Goal: Transaction & Acquisition: Purchase product/service

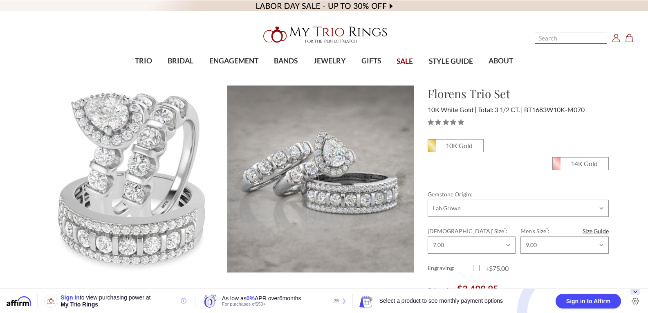
click at [575, 35] on input "Search" at bounding box center [571, 38] width 72 height 12
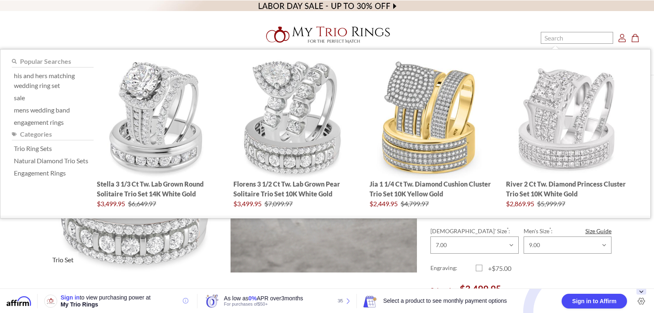
click at [47, 252] on span "Trio Set" at bounding box center [62, 259] width 31 height 16
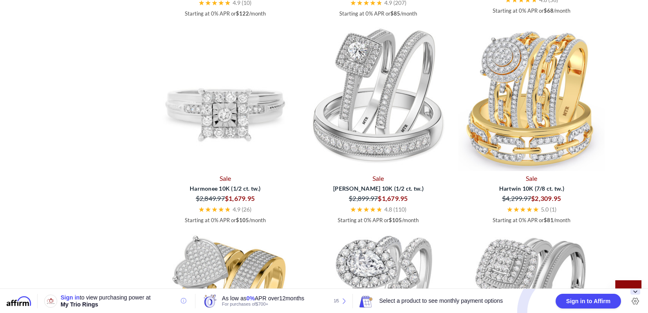
scroll to position [1273, 0]
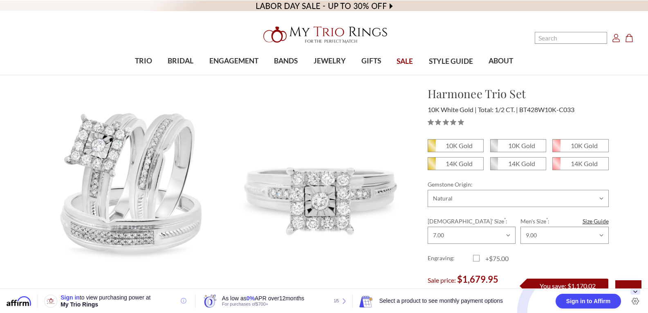
click at [617, 40] on icon "Account Account" at bounding box center [616, 38] width 8 height 8
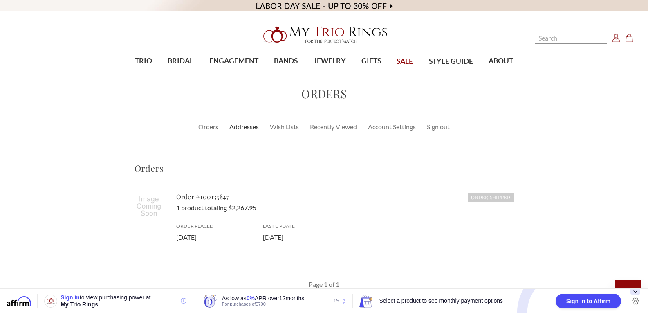
click at [246, 130] on link "Addresses" at bounding box center [243, 127] width 29 height 10
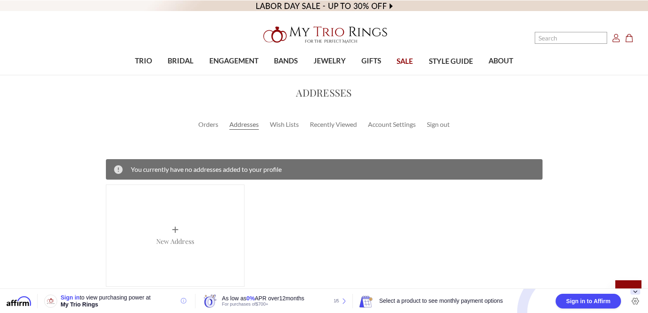
click at [176, 229] on span "+" at bounding box center [175, 229] width 7 height 15
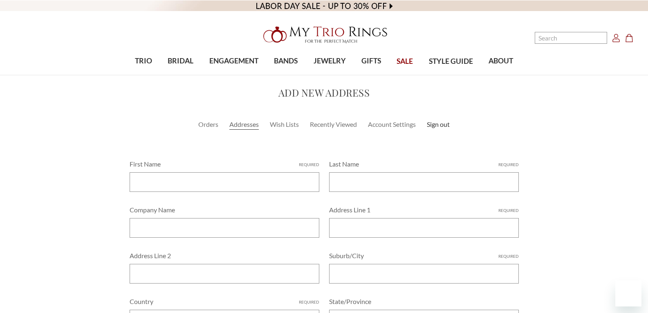
click at [442, 125] on link "Sign out" at bounding box center [438, 124] width 23 height 10
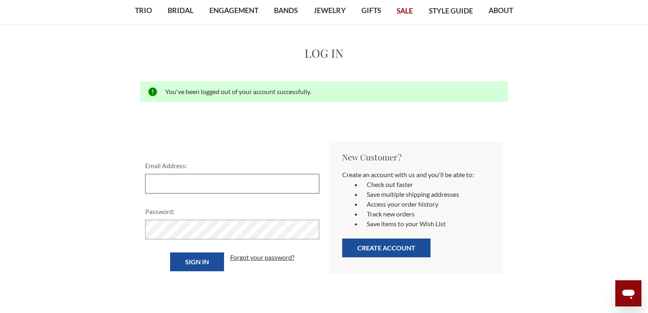
type input "[EMAIL_ADDRESS][DOMAIN_NAME]"
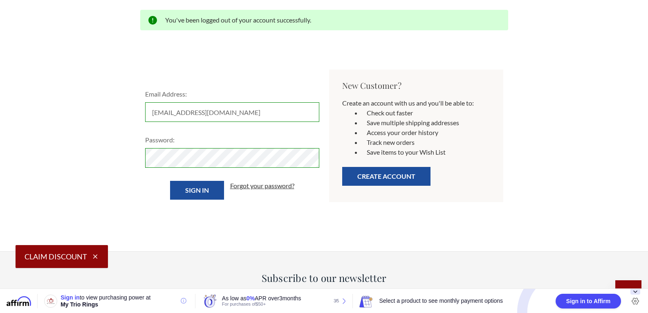
scroll to position [124, 0]
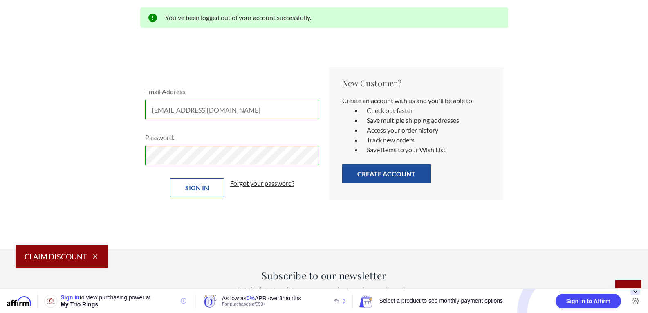
click at [194, 195] on input "Sign in" at bounding box center [197, 187] width 54 height 19
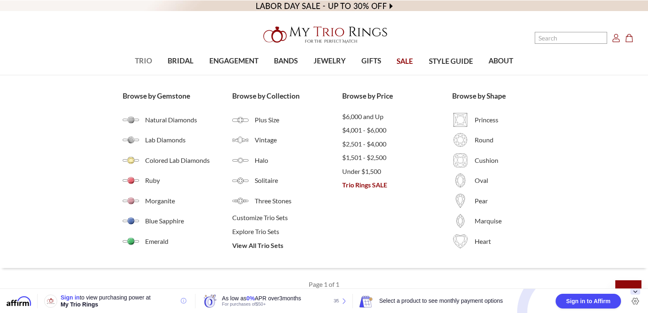
click at [142, 60] on span "TRIO" at bounding box center [143, 61] width 17 height 11
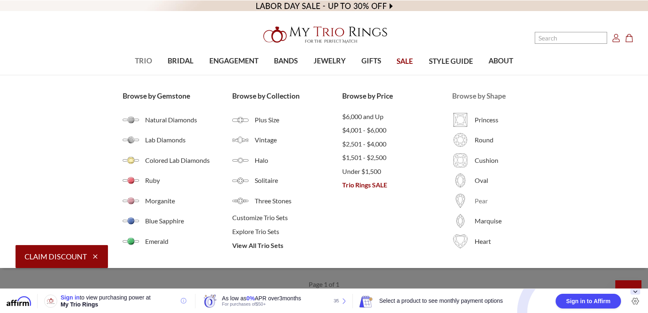
click at [482, 205] on span "Pear" at bounding box center [500, 201] width 51 height 10
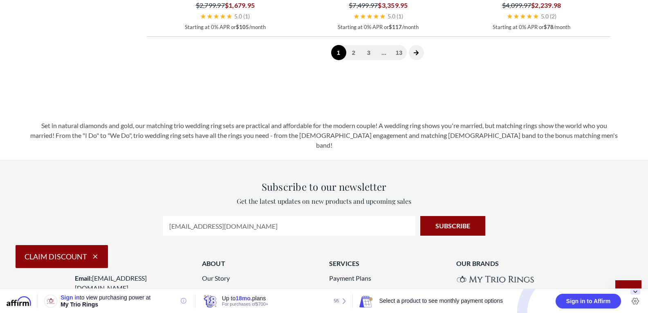
scroll to position [1689, 0]
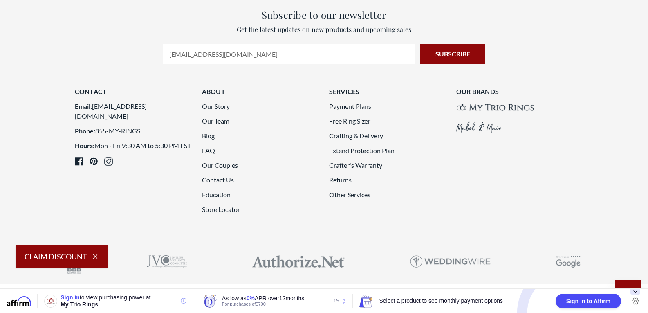
select select "US"
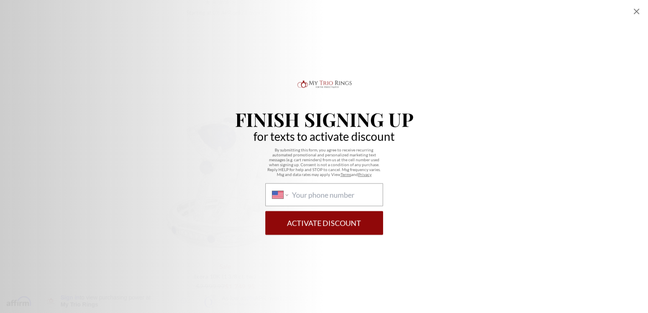
scroll to position [1611, 0]
click at [635, 14] on icon "Close popup" at bounding box center [637, 12] width 10 height 10
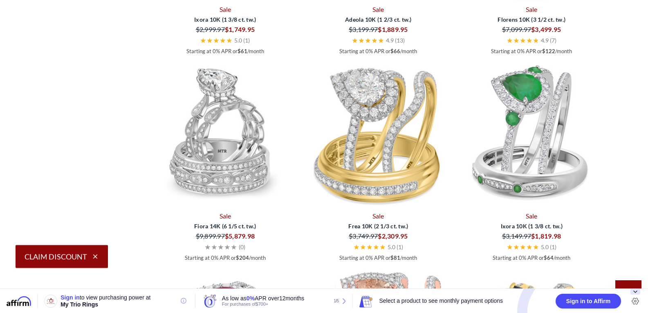
scroll to position [1653, 0]
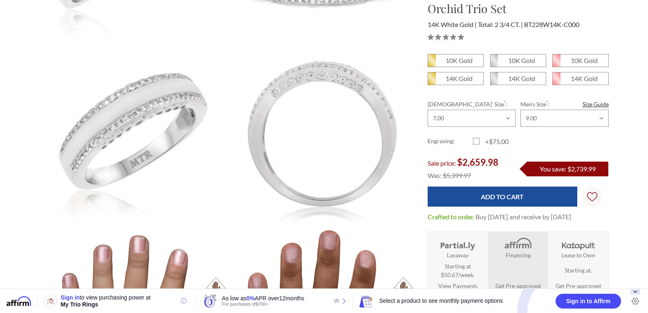
scroll to position [610, 0]
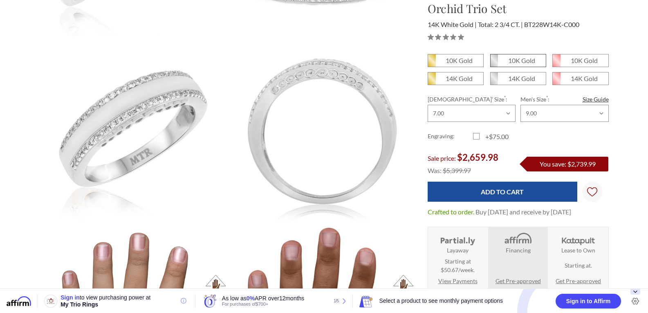
click at [533, 62] on em "10K Gold" at bounding box center [521, 60] width 27 height 8
click at [494, 63] on input "10K Gold" at bounding box center [493, 63] width 0 height 0
radio input "true"
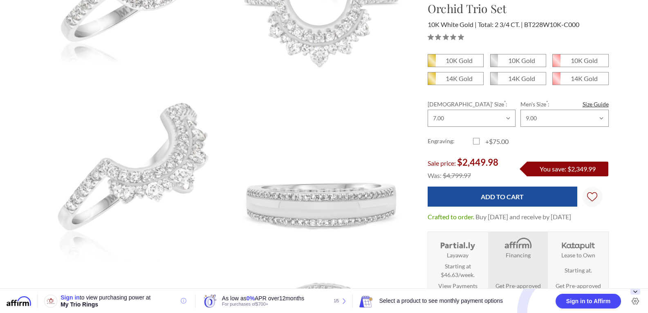
scroll to position [391, 0]
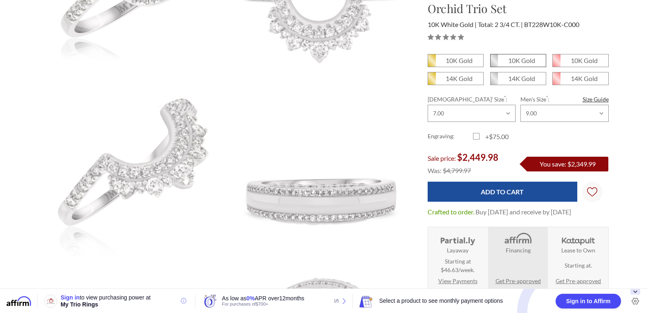
click at [528, 62] on em "10K Gold" at bounding box center [521, 60] width 27 height 8
click at [494, 63] on input "10K Gold" at bounding box center [493, 63] width 0 height 0
radio input "true"
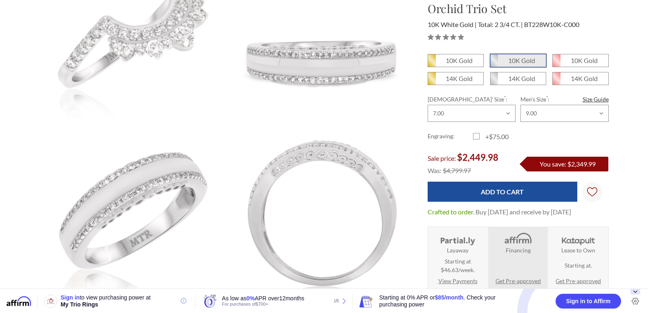
scroll to position [542, 0]
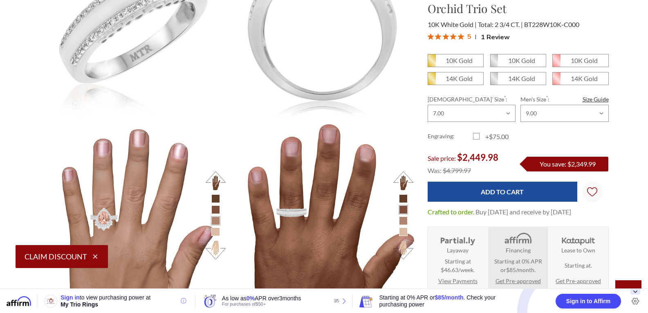
scroll to position [363, 563]
click at [533, 62] on em "10K Gold" at bounding box center [521, 60] width 27 height 8
click at [494, 63] on input "10K Gold" at bounding box center [493, 63] width 0 height 0
radio input "true"
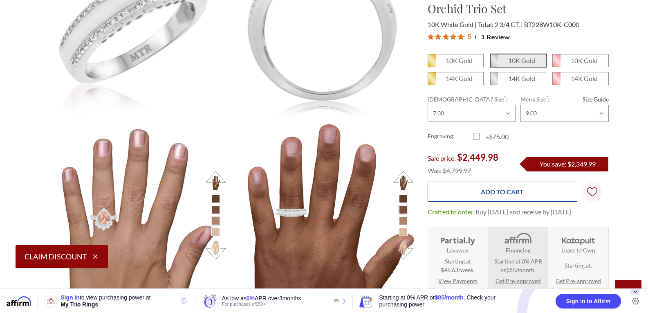
click at [545, 191] on input "Add to Cart" at bounding box center [503, 191] width 150 height 20
type input "Adding to cart…"
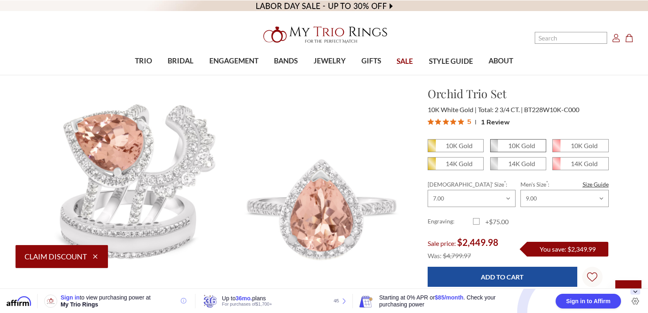
click at [530, 148] on em "10K Gold" at bounding box center [521, 145] width 27 height 8
click at [494, 148] on input "10K Gold" at bounding box center [493, 148] width 0 height 0
radio input "true"
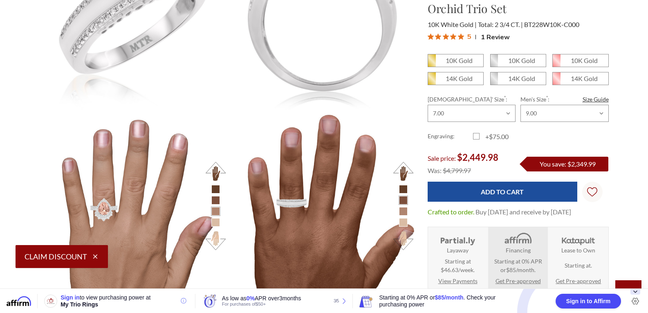
scroll to position [726, 0]
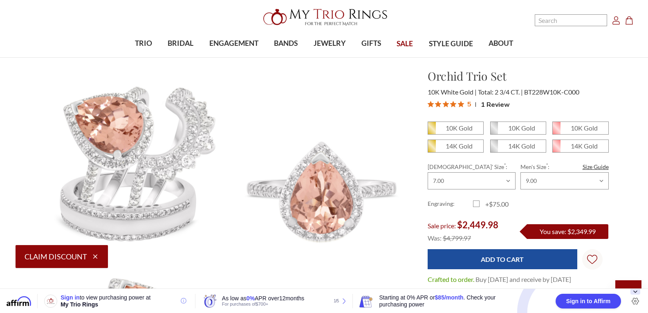
scroll to position [0, 0]
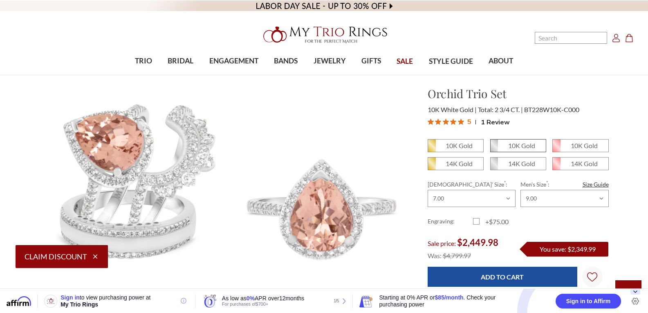
click at [519, 147] on em "10K Gold" at bounding box center [521, 145] width 27 height 8
click at [494, 148] on input "10K Gold" at bounding box center [493, 148] width 0 height 0
radio input "true"
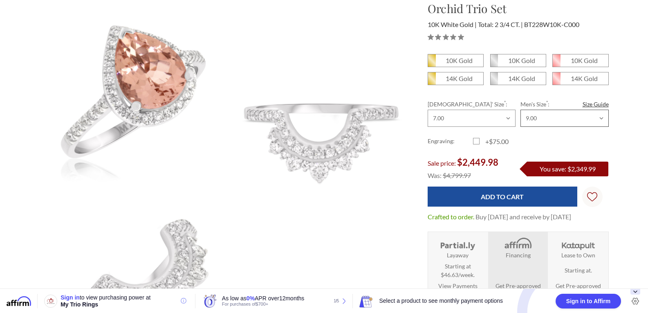
click at [580, 119] on select "Choose Size 6.00 6.25 6.50 6.75 7.00 7.25 7.50 7.75 8.00 8.25 8.50 8.75 9.00 9.…" at bounding box center [564, 118] width 88 height 17
click at [580, 125] on select "Choose Size 6.00 6.25 6.50 6.75 7.00 7.25 7.50 7.75 8.00 8.25 8.50 8.75 9.00 9.…" at bounding box center [564, 118] width 88 height 17
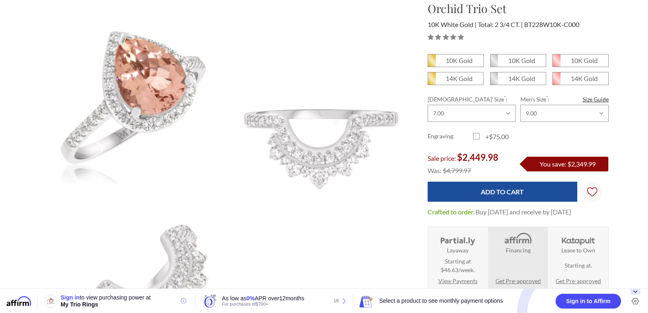
click at [579, 132] on div "Engraving: +$75.00" at bounding box center [518, 137] width 181 height 10
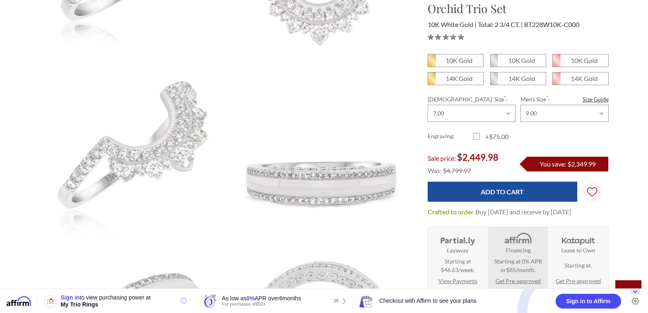
scroll to position [407, 0]
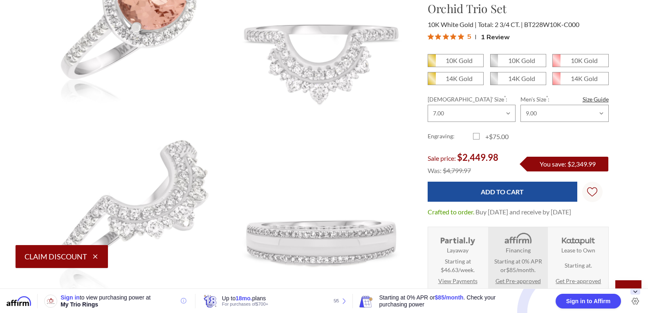
scroll to position [346, 0]
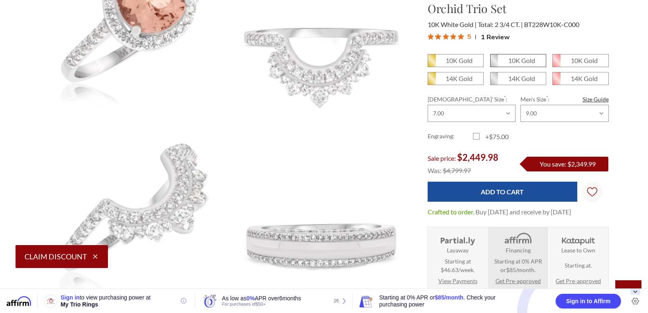
click at [517, 61] on em "10K Gold" at bounding box center [521, 60] width 27 height 8
click at [494, 63] on input "10K Gold" at bounding box center [493, 63] width 0 height 0
radio input "true"
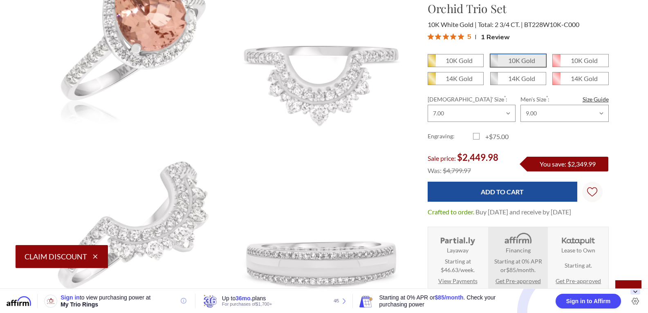
scroll to position [329, 0]
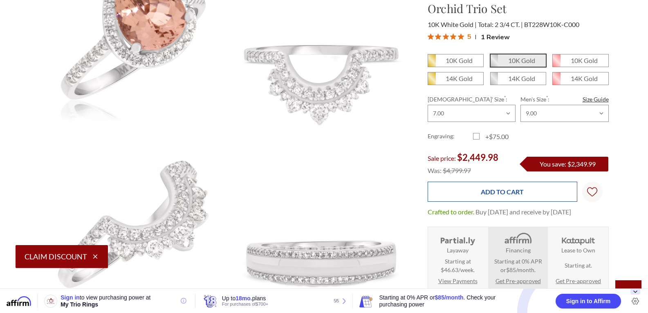
click at [533, 194] on input "Add to Cart" at bounding box center [503, 191] width 150 height 20
type input "Add to Cart"
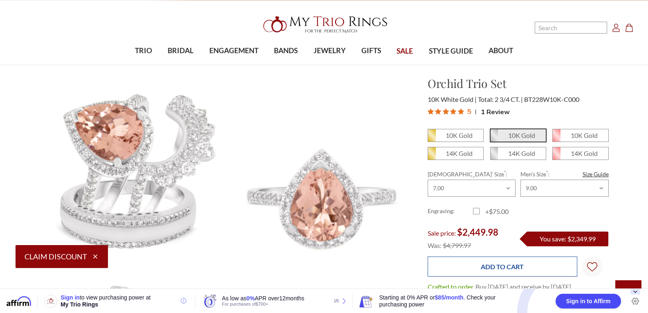
scroll to position [0, 0]
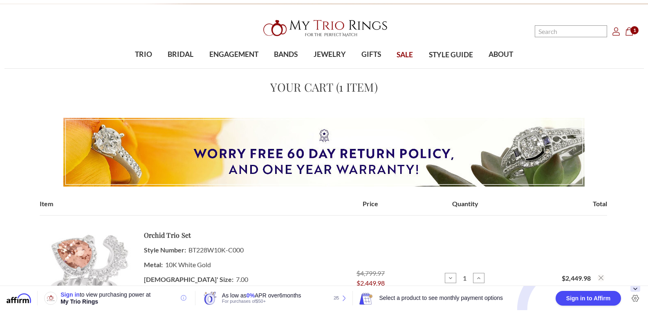
scroll to position [5, 0]
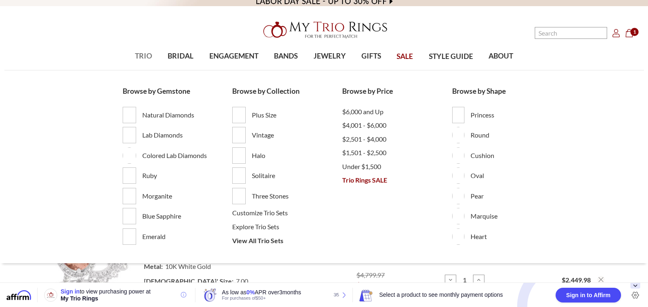
click at [141, 56] on span "TRIO" at bounding box center [143, 56] width 17 height 11
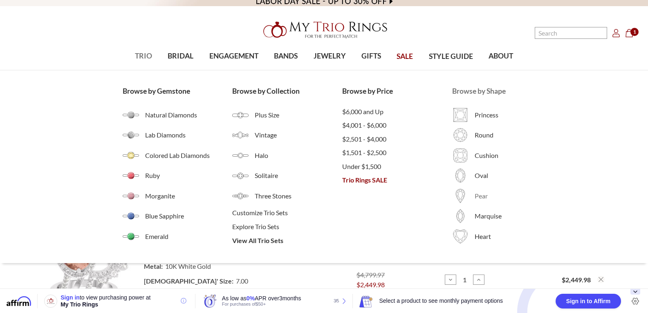
click at [483, 196] on span "Pear" at bounding box center [500, 196] width 51 height 10
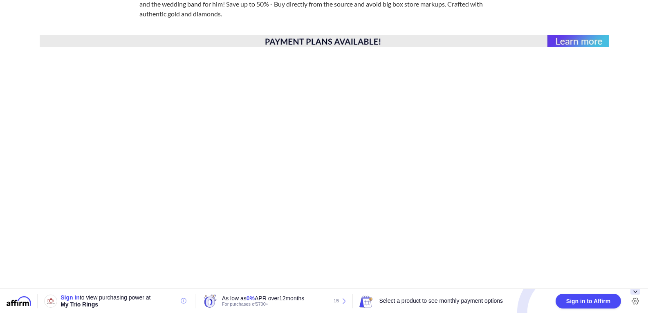
scroll to position [291, 0]
click at [636, 161] on main "Home Trio Ring Sets Trio Ring Sets" at bounding box center [324, 76] width 648 height 565
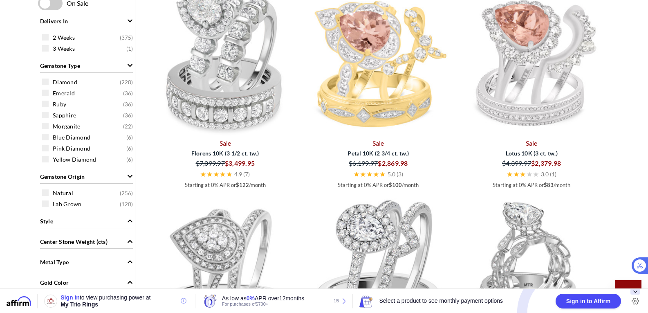
scroll to position [470, 0]
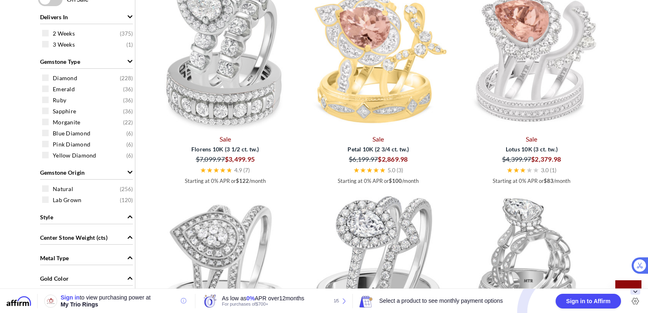
click at [409, 82] on img at bounding box center [378, 58] width 147 height 147
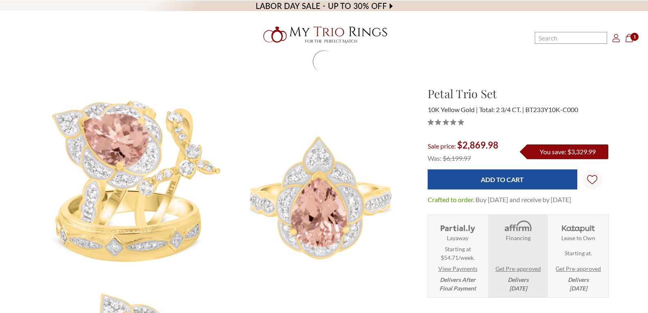
click at [564, 204] on dl "Crafted to order. Buy today and receive by September 15th, 2025" at bounding box center [518, 200] width 181 height 10
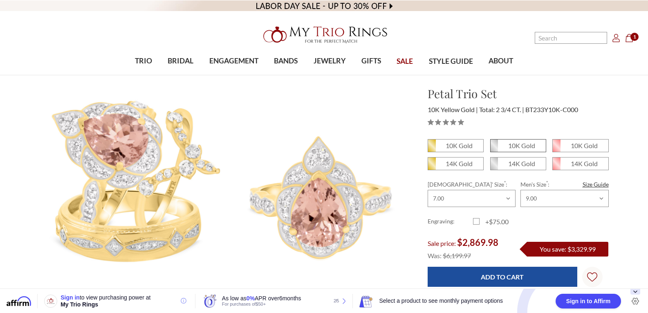
click at [529, 146] on em "10K Gold" at bounding box center [521, 145] width 27 height 8
click at [494, 148] on input "10K Gold" at bounding box center [493, 148] width 0 height 0
radio input "true"
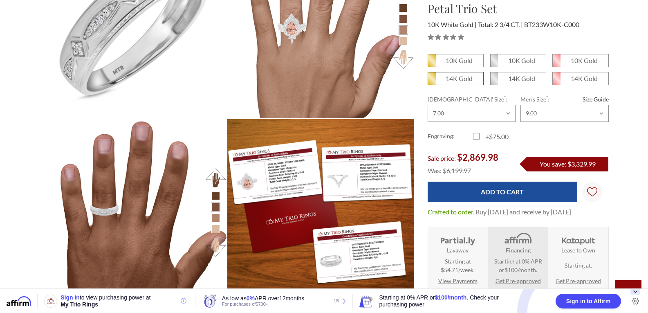
click at [456, 83] on span "14K Gold" at bounding box center [455, 78] width 55 height 12
click at [431, 82] on input "14K Gold" at bounding box center [431, 81] width 0 height 0
radio input "true"
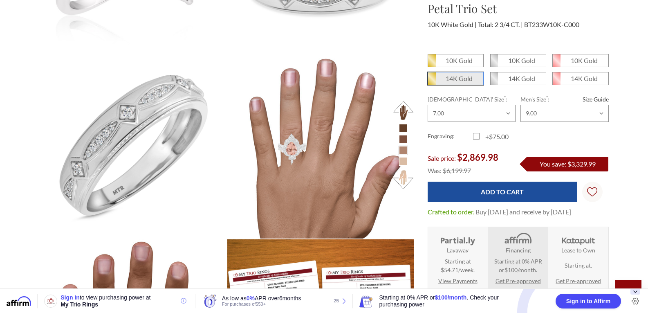
scroll to position [363, 563]
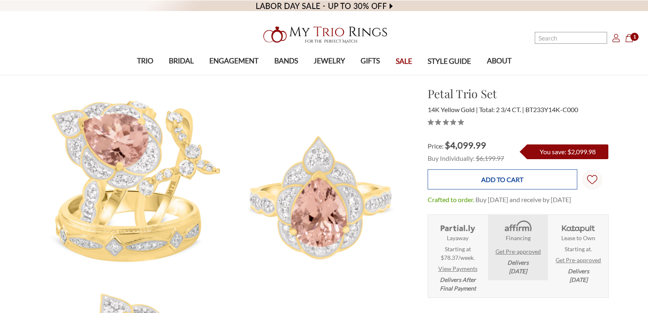
click at [551, 173] on input "Add to Cart" at bounding box center [503, 179] width 150 height 20
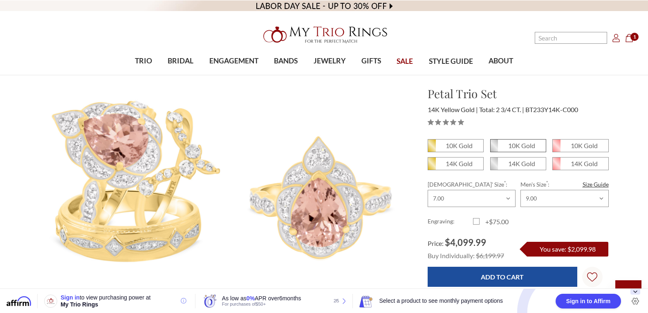
click at [524, 144] on em "10K Gold" at bounding box center [521, 145] width 27 height 8
click at [494, 148] on input "10K Gold" at bounding box center [493, 148] width 0 height 0
radio input "true"
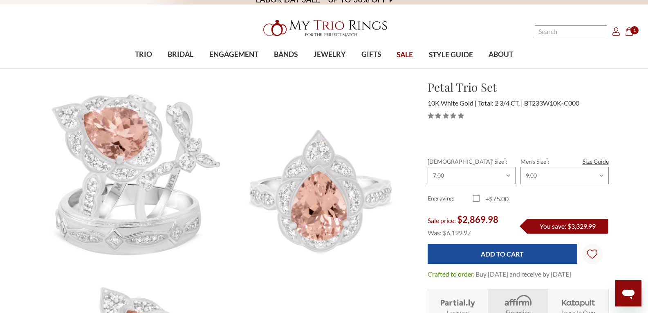
click at [538, 193] on div "10K Gold 10K Gold" at bounding box center [518, 172] width 181 height 81
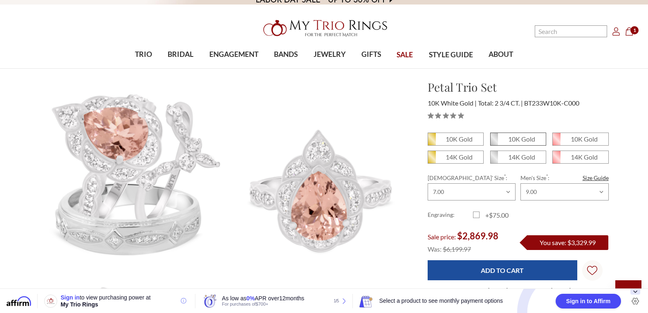
click at [531, 143] on span "10K Gold" at bounding box center [518, 139] width 55 height 12
click at [494, 142] on input "10K Gold" at bounding box center [493, 142] width 0 height 0
radio input "true"
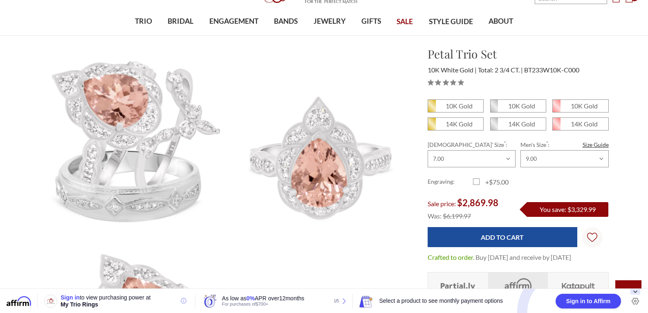
scroll to position [63, 0]
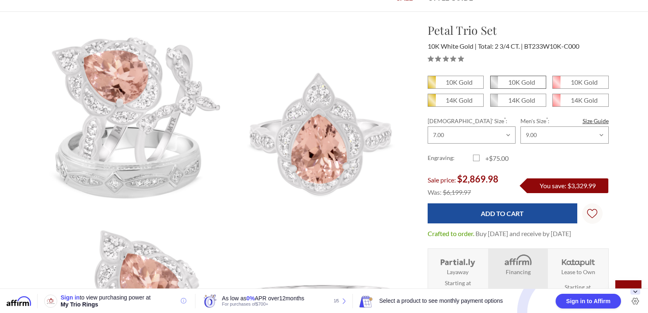
click at [523, 85] on em "10K Gold" at bounding box center [521, 82] width 27 height 8
click at [494, 85] on input "10K Gold" at bounding box center [493, 85] width 0 height 0
radio input "true"
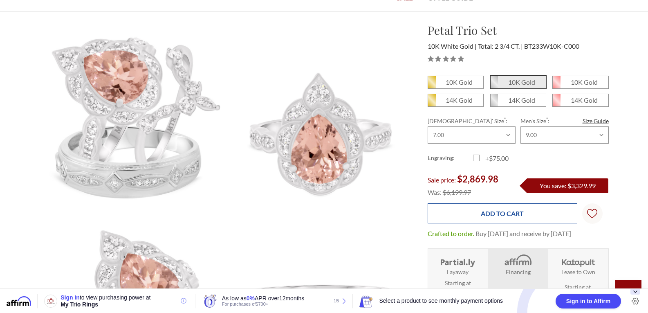
click at [517, 210] on input "Add to Cart" at bounding box center [503, 213] width 150 height 20
type input "Adding to cart…"
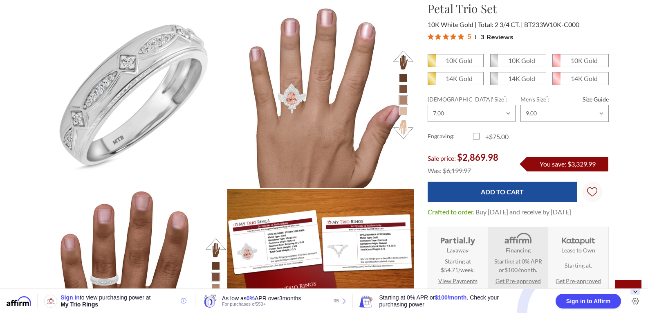
scroll to position [646, 0]
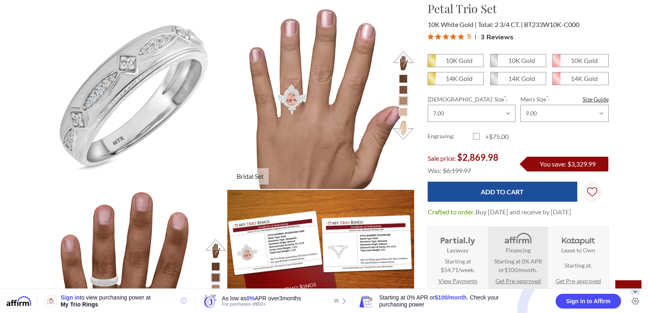
click at [408, 104] on ul at bounding box center [403, 95] width 22 height 42
click at [407, 94] on li at bounding box center [403, 89] width 9 height 9
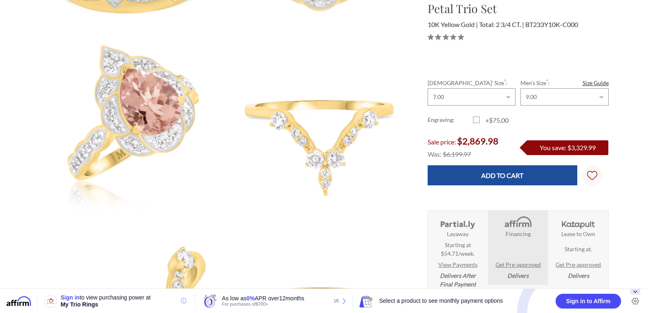
scroll to position [248, 0]
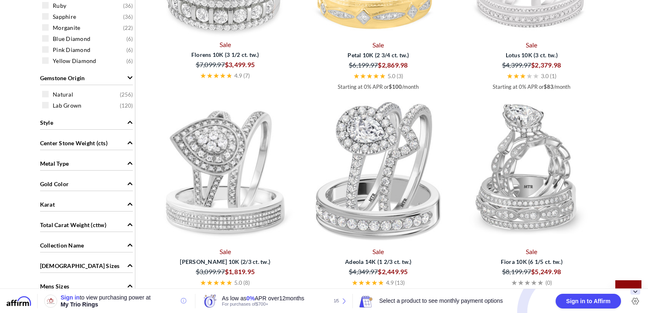
scroll to position [568, 0]
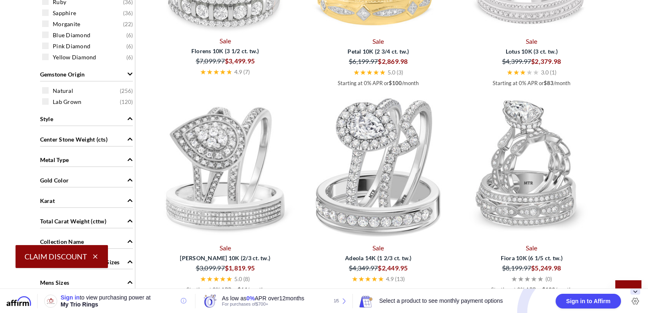
click at [192, 115] on img at bounding box center [225, 167] width 147 height 147
click at [197, 108] on img at bounding box center [225, 167] width 147 height 147
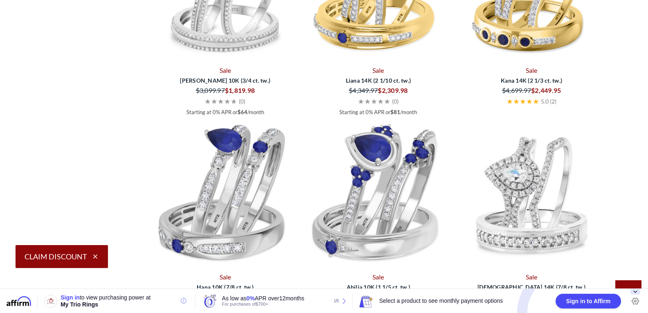
scroll to position [1375, 0]
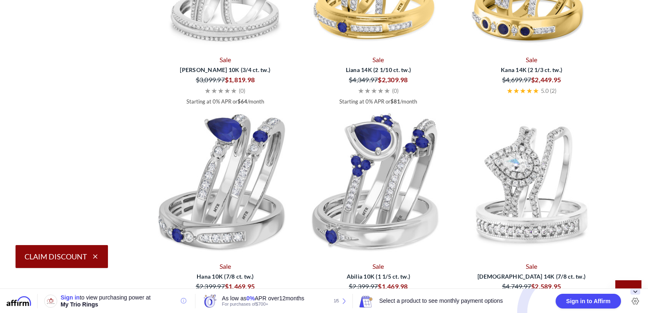
click at [240, 131] on img at bounding box center [225, 185] width 147 height 147
click at [238, 123] on img at bounding box center [225, 185] width 147 height 147
